Goal: Information Seeking & Learning: Understand process/instructions

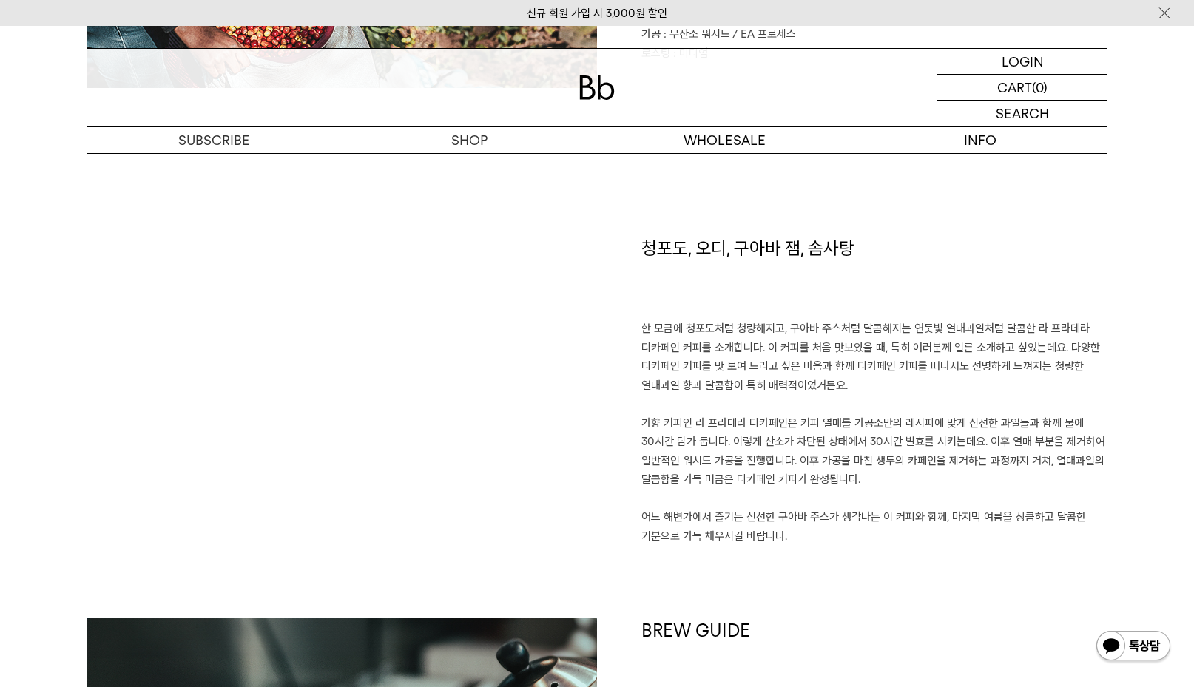
scroll to position [1035, 0]
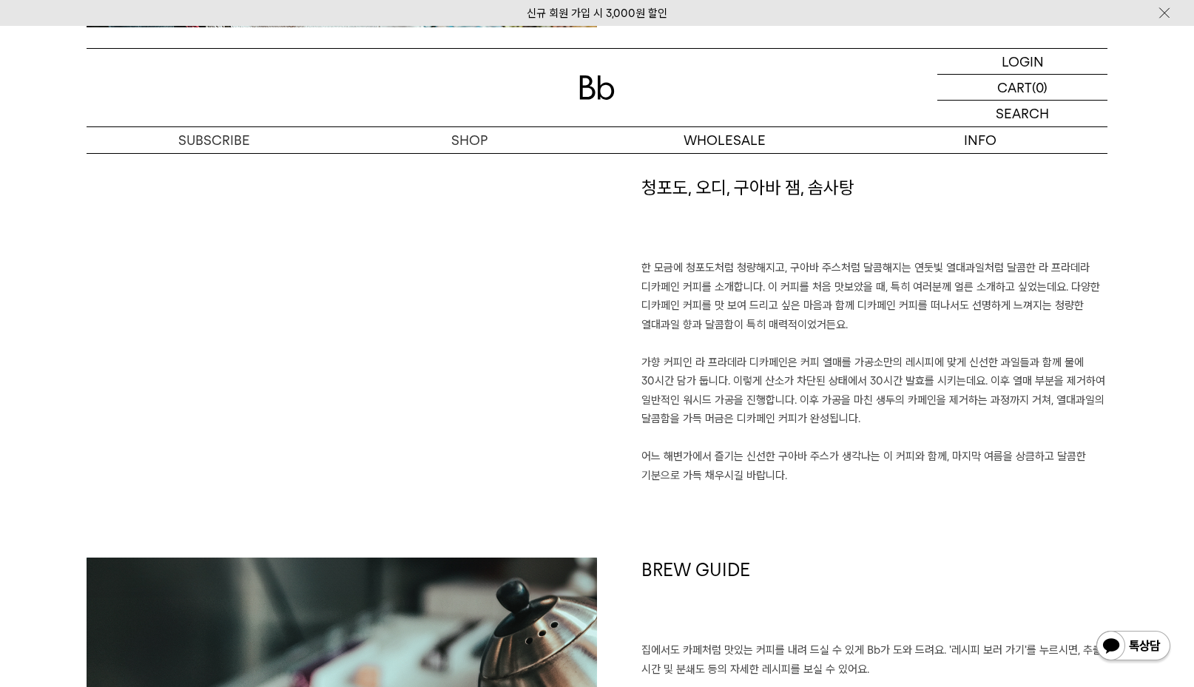
drag, startPoint x: 858, startPoint y: 257, endPoint x: 855, endPoint y: 490, distance: 232.2
click at [855, 490] on div "청포도, 오디, 구아바 잼, 솜사탕 한 모금에 청포도처럼 청량해지고, 구아바 주스처럼 달콤해지는 연둣빛 열대과일처럼 달콤한 라 프라데라 디카페…" at bounding box center [852, 366] width 510 height 382
drag, startPoint x: 878, startPoint y: 365, endPoint x: 906, endPoint y: 498, distance: 136.8
click at [906, 498] on div "청포도, 오디, 구아바 잼, 솜사탕 한 모금에 청포도처럼 청량해지고, 구아바 주스처럼 달콤해지는 연둣빛 열대과일처럼 달콤한 라 프라데라 디카페…" at bounding box center [852, 366] width 510 height 382
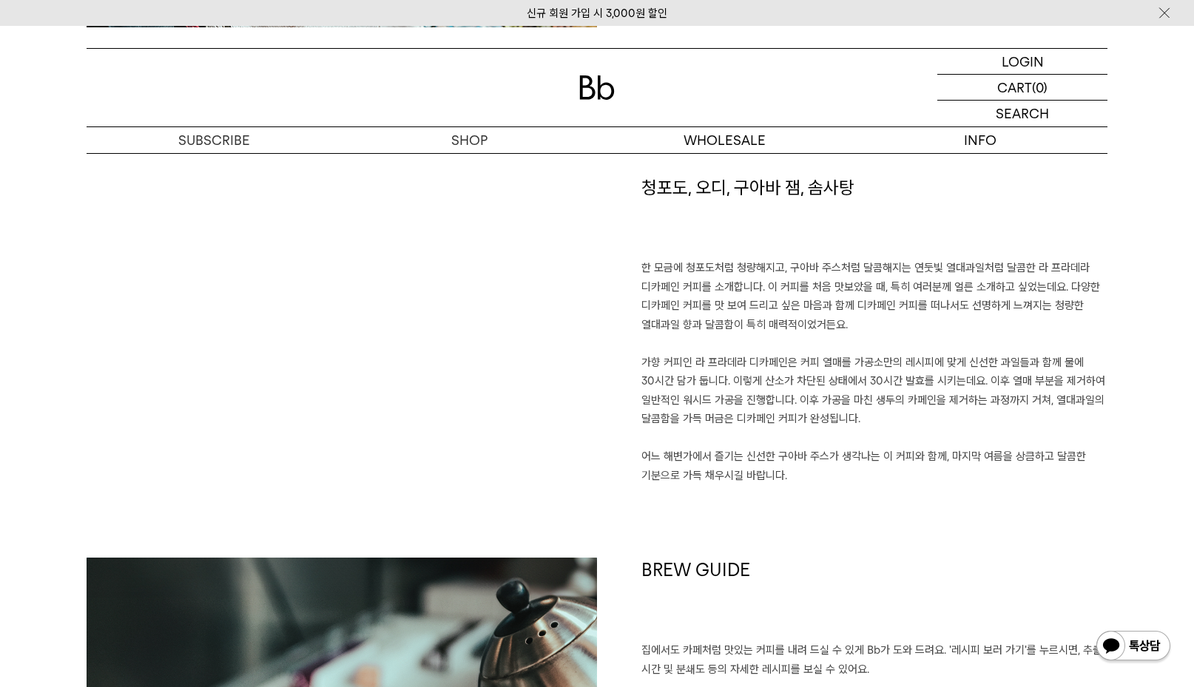
click at [906, 498] on div "청포도, 오디, 구아바 잼, 솜사탕 한 모금에 청포도처럼 청량해지고, 구아바 주스처럼 달콤해지는 연둣빛 열대과일처럼 달콤한 라 프라데라 디카페…" at bounding box center [852, 366] width 510 height 382
drag, startPoint x: 850, startPoint y: 248, endPoint x: 873, endPoint y: 485, distance: 238.5
click at [873, 485] on div "청포도, 오디, 구아바 잼, 솜사탕 한 모금에 청포도처럼 청량해지고, 구아바 주스처럼 달콤해지는 연둣빛 열대과일처럼 달콤한 라 프라데라 디카페…" at bounding box center [852, 366] width 510 height 382
click at [873, 485] on p "한 모금에 청포도처럼 청량해지고, 구아바 주스처럼 달콤해지는 연둣빛 열대과일처럼 달콤한 라 프라데라 디카페인 커피를 소개합니다. 이 커피를 처…" at bounding box center [874, 372] width 466 height 226
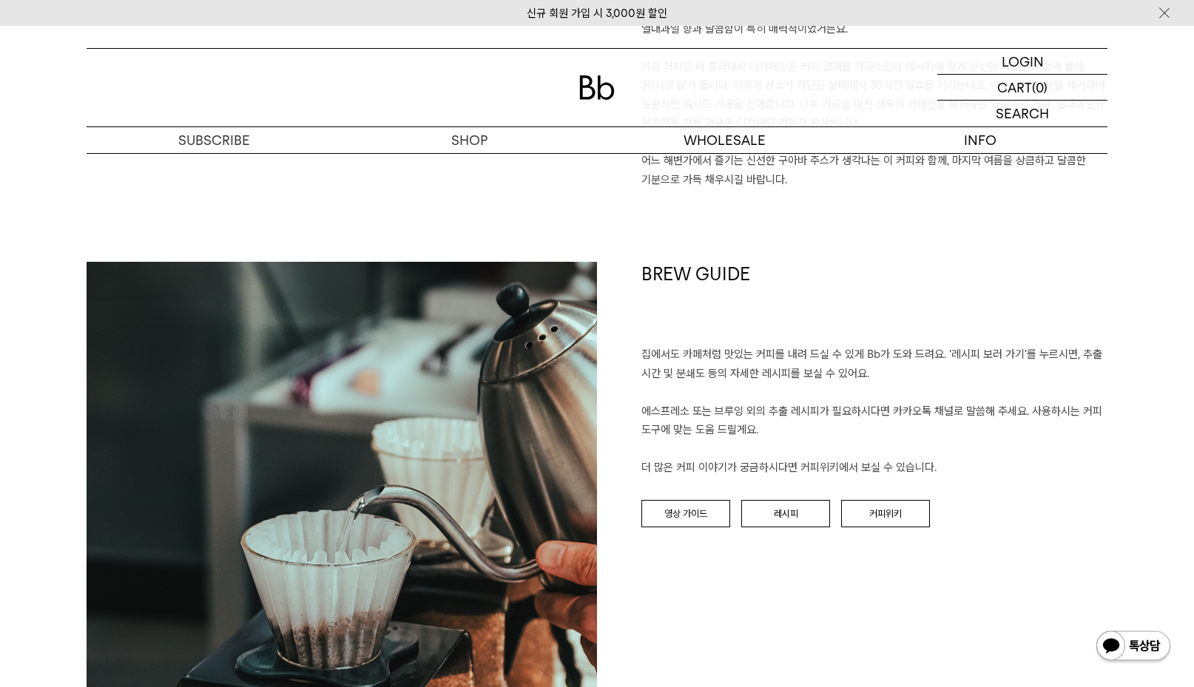
drag, startPoint x: 845, startPoint y: 334, endPoint x: 1012, endPoint y: 477, distance: 219.7
click at [1012, 477] on div "BREW GUIDE 집에서도 카페처럼 맛있는 커피를 내려 드실 ﻿수 있게 Bb가 도와 드려요. '레시피 보러 가기'를 누르시면, 추출 시간 및…" at bounding box center [852, 517] width 510 height 510
click at [1012, 477] on p "집에서도 카페처럼 맛있는 커피를 내려 드실 ﻿수 있게 Bb가 도와 드려요. '레시피 보러 가기'를 누르시면, 추출 시간 및 분쇄도 등의 자세한…" at bounding box center [874, 411] width 466 height 132
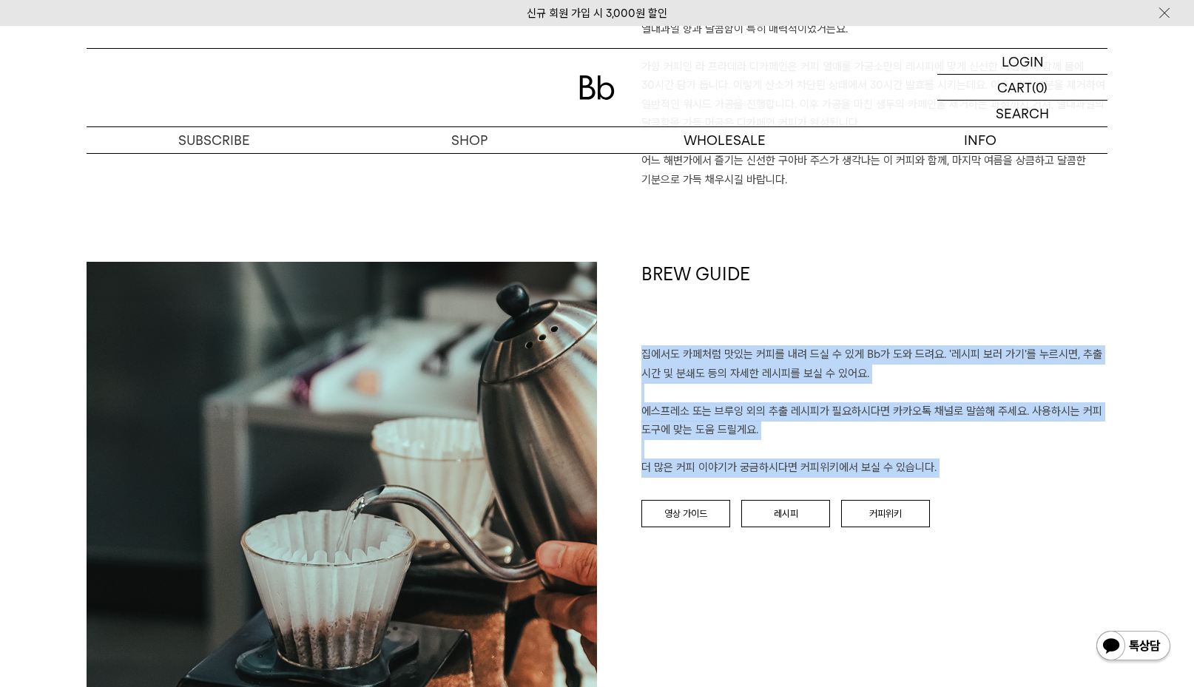
drag, startPoint x: 1012, startPoint y: 477, endPoint x: 896, endPoint y: 340, distance: 179.4
click at [896, 340] on div "BREW GUIDE 집에서도 카페처럼 맛있는 커피를 내려 드실 ﻿수 있게 Bb가 도와 드려요. '레시피 보러 가기'를 누르시면, 추출 시간 및…" at bounding box center [852, 517] width 510 height 510
click at [896, 340] on h1 "BREW GUIDE" at bounding box center [874, 304] width 466 height 84
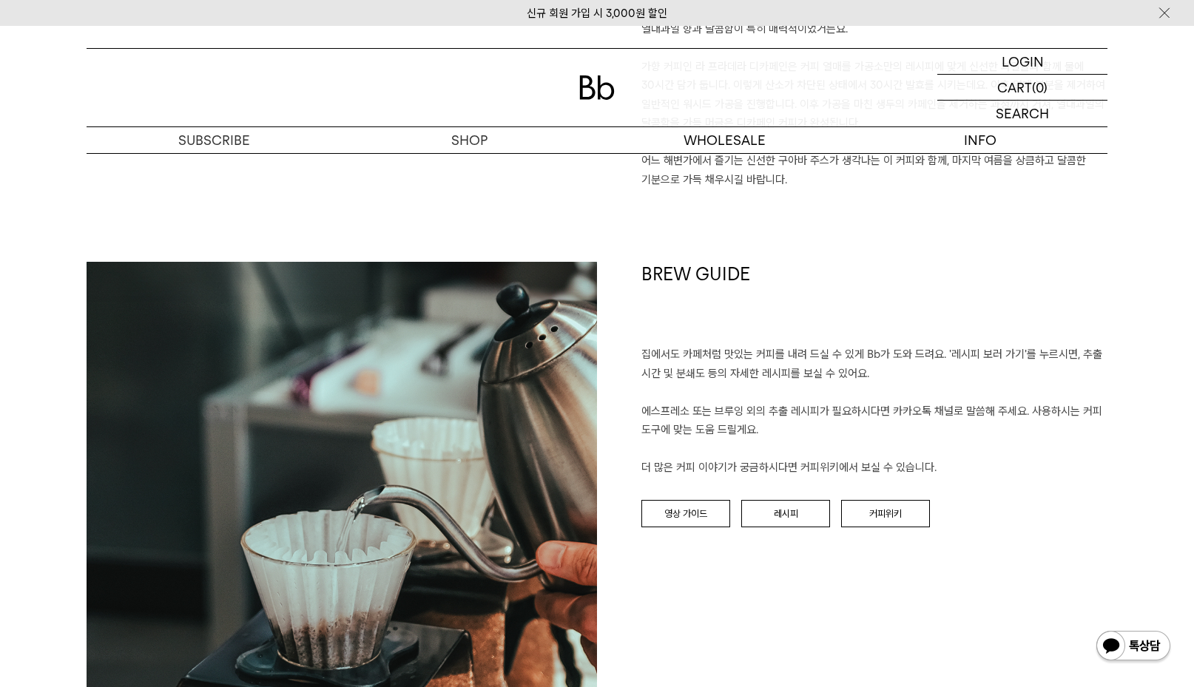
drag, startPoint x: 849, startPoint y: 333, endPoint x: 1054, endPoint y: 439, distance: 230.9
click at [1054, 439] on div "BREW GUIDE 집에서도 카페처럼 맛있는 커피를 내려 드실 ﻿수 있게 Bb가 도와 드려요. '레시피 보러 가기'를 누르시면, 추출 시간 및…" at bounding box center [852, 517] width 510 height 510
click at [1054, 439] on p "집에서도 카페처럼 맛있는 커피를 내려 드실 ﻿수 있게 Bb가 도와 드려요. '레시피 보러 가기'를 누르시면, 추출 시간 및 분쇄도 등의 자세한…" at bounding box center [874, 411] width 466 height 132
drag, startPoint x: 1055, startPoint y: 439, endPoint x: 913, endPoint y: 327, distance: 180.1
click at [913, 327] on div "BREW GUIDE 집에서도 카페처럼 맛있는 커피를 내려 드실 ﻿수 있게 Bb가 도와 드려요. '레시피 보러 가기'를 누르시면, 추출 시간 및…" at bounding box center [852, 517] width 510 height 510
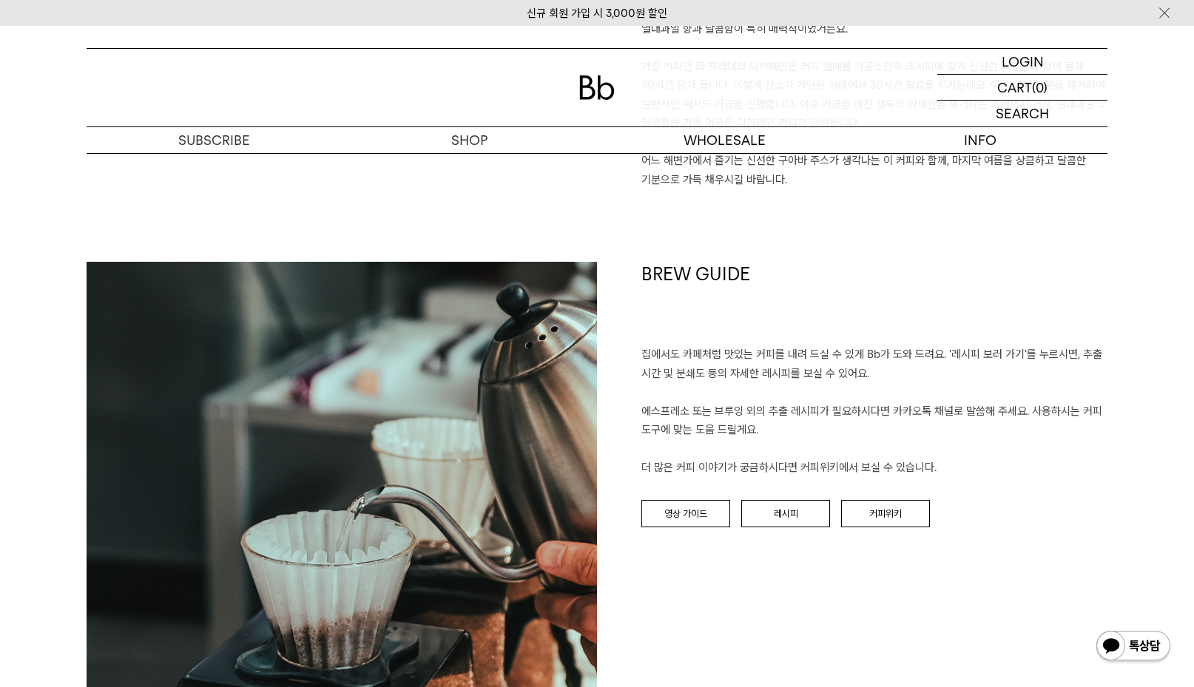
click at [913, 327] on h1 "BREW GUIDE" at bounding box center [874, 304] width 466 height 84
drag, startPoint x: 840, startPoint y: 334, endPoint x: 1054, endPoint y: 473, distance: 255.4
click at [1054, 473] on div "BREW GUIDE 집에서도 카페처럼 맛있는 커피를 내려 드실 ﻿수 있게 Bb가 도와 드려요. '레시피 보러 가기'를 누르시면, 추출 시간 및…" at bounding box center [852, 517] width 510 height 510
click at [1054, 473] on p "집에서도 카페처럼 맛있는 커피를 내려 드실 ﻿수 있게 Bb가 도와 드려요. '레시피 보러 가기'를 누르시면, 추출 시간 및 분쇄도 등의 자세한…" at bounding box center [874, 411] width 466 height 132
